Goal: Information Seeking & Learning: Learn about a topic

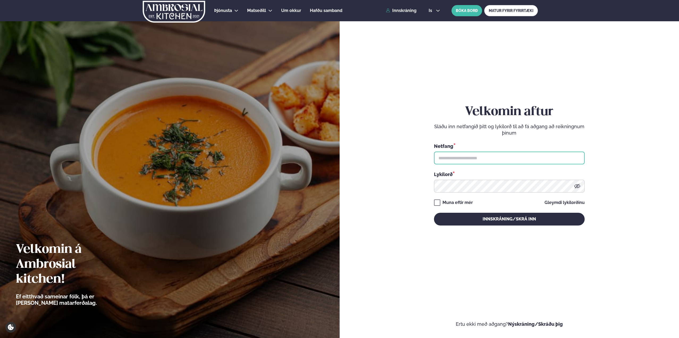
click at [477, 159] on input "text" at bounding box center [509, 157] width 151 height 13
type input "**********"
click at [434, 213] on button "Innskráning/Skrá inn" at bounding box center [509, 219] width 151 height 13
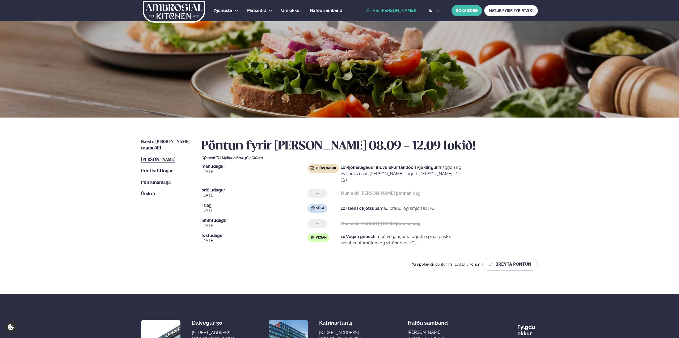
click at [166, 156] on link "[PERSON_NAME] matseðill [PERSON_NAME]" at bounding box center [158, 159] width 34 height 6
click at [168, 142] on span "Næstu [PERSON_NAME] matseðill" at bounding box center [165, 144] width 48 height 11
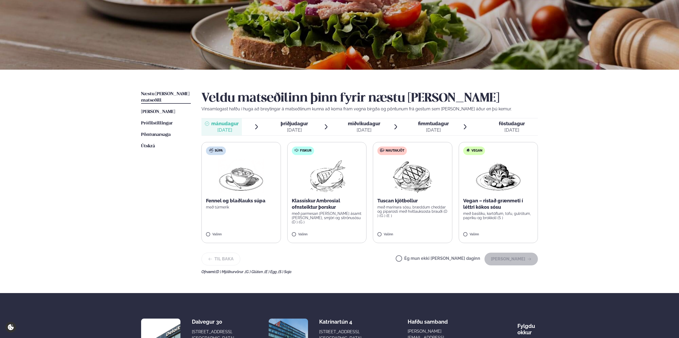
scroll to position [53, 0]
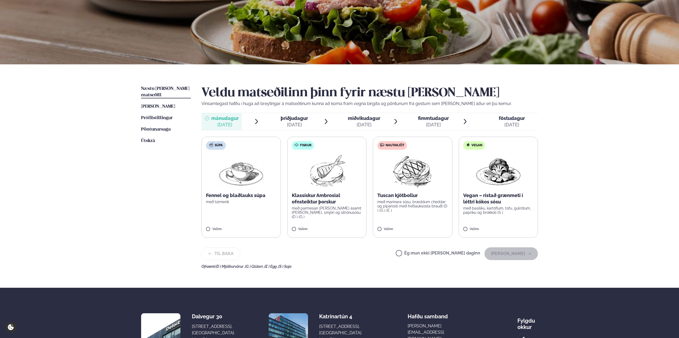
click at [351, 122] on div "[DATE]" at bounding box center [364, 124] width 32 height 6
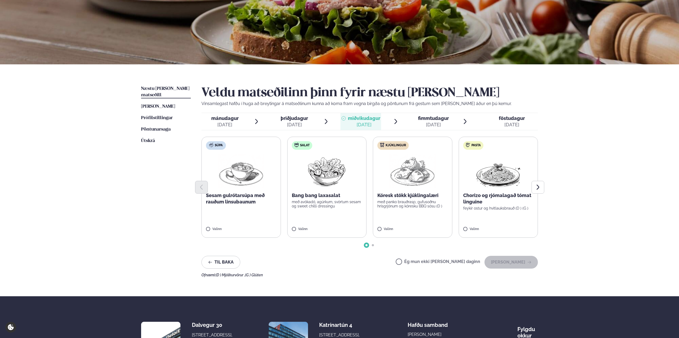
click at [520, 118] on span "föstudagur" at bounding box center [512, 118] width 26 height 6
